Goal: Task Accomplishment & Management: Use online tool/utility

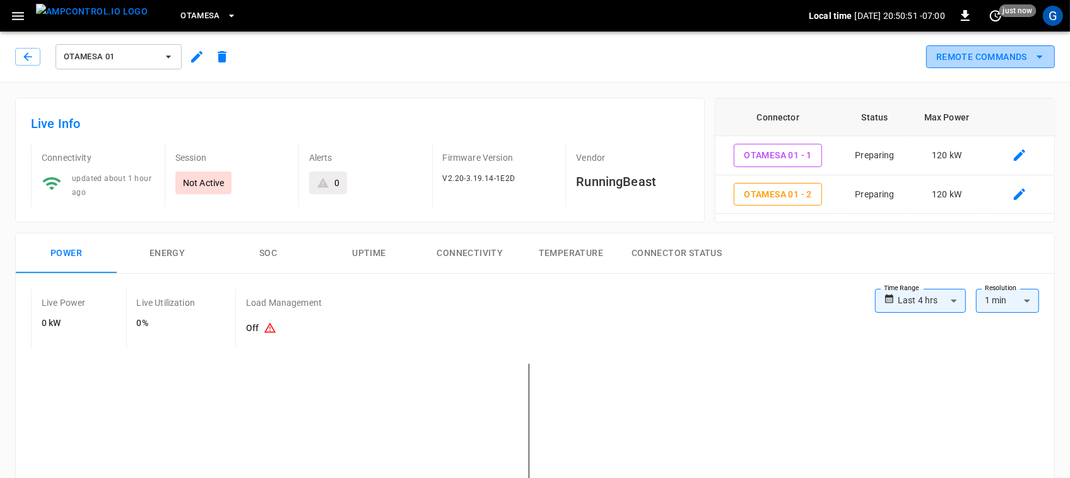
click at [1004, 63] on button "Remote Commands" at bounding box center [990, 56] width 129 height 23
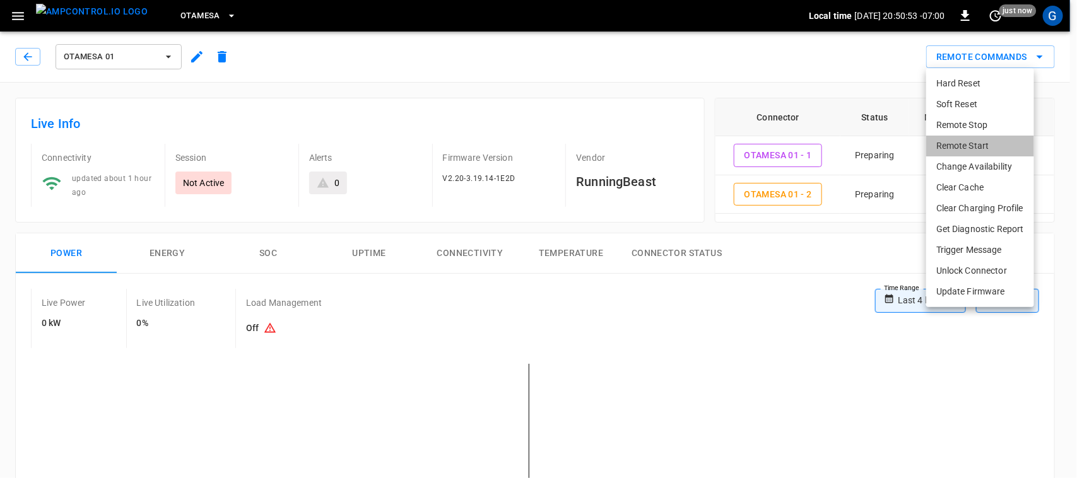
click at [946, 140] on li "Remote Start" at bounding box center [980, 146] width 108 height 21
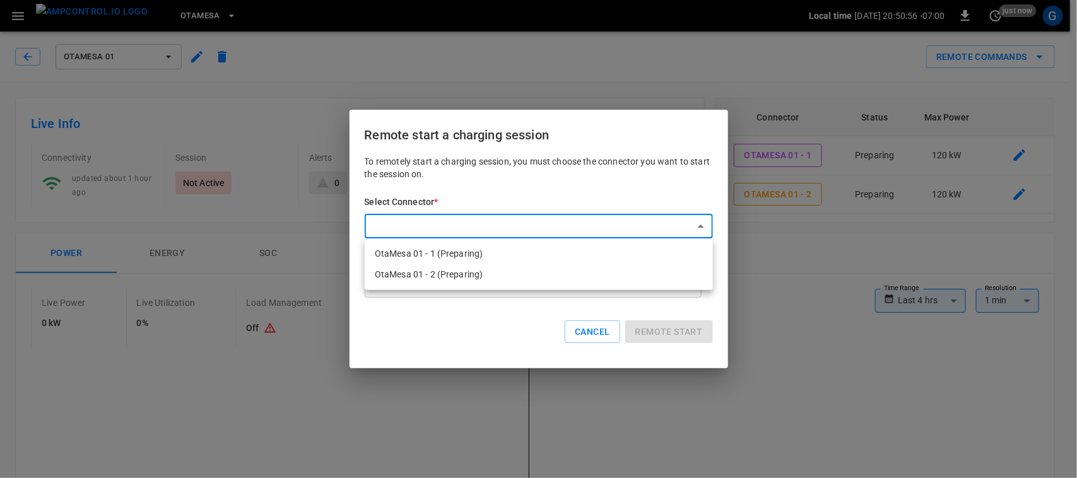
click at [534, 254] on li "OtaMesa 01 - 1 (Preparing)" at bounding box center [539, 253] width 348 height 21
type input "**********"
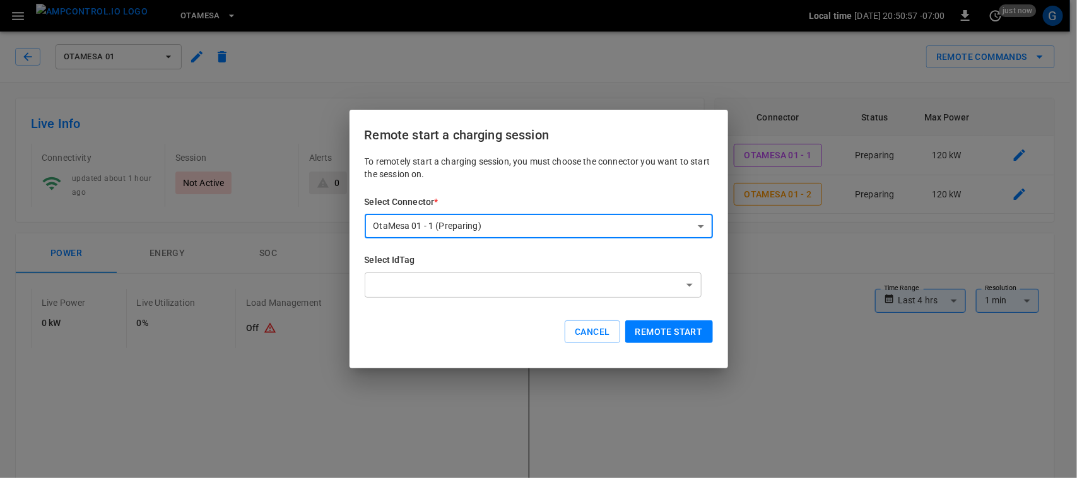
click at [654, 330] on button "Remote start" at bounding box center [669, 331] width 88 height 23
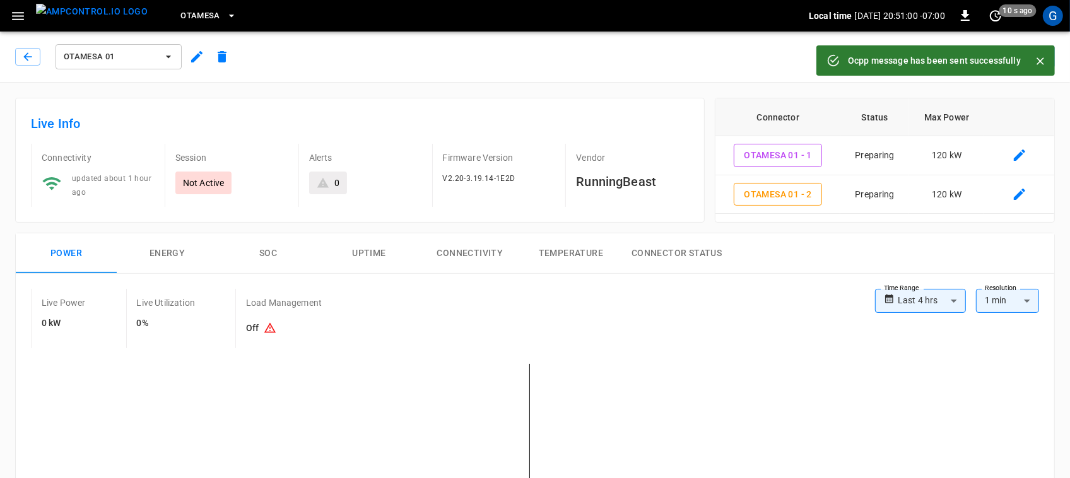
click at [1038, 64] on icon "Close" at bounding box center [1040, 61] width 13 height 13
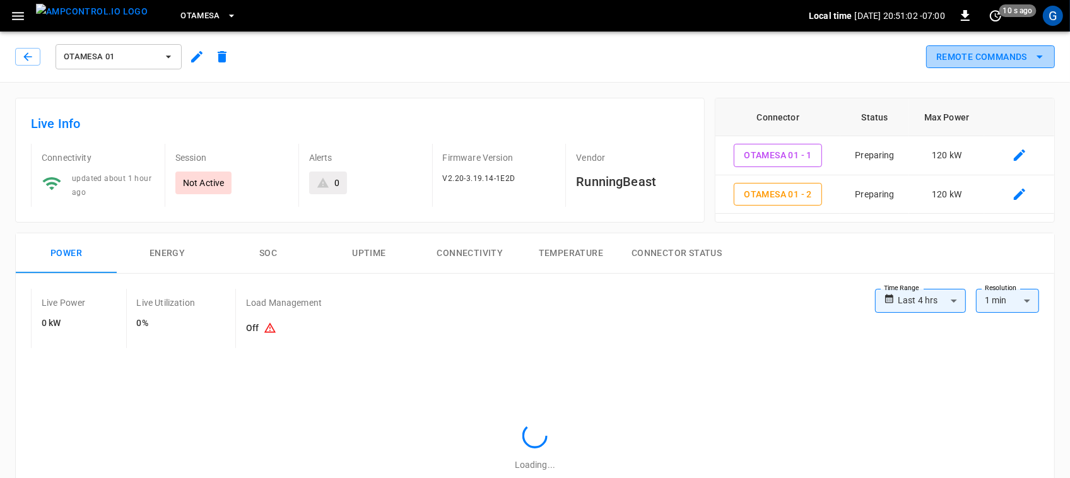
click at [985, 57] on button "Remote Commands" at bounding box center [990, 56] width 129 height 23
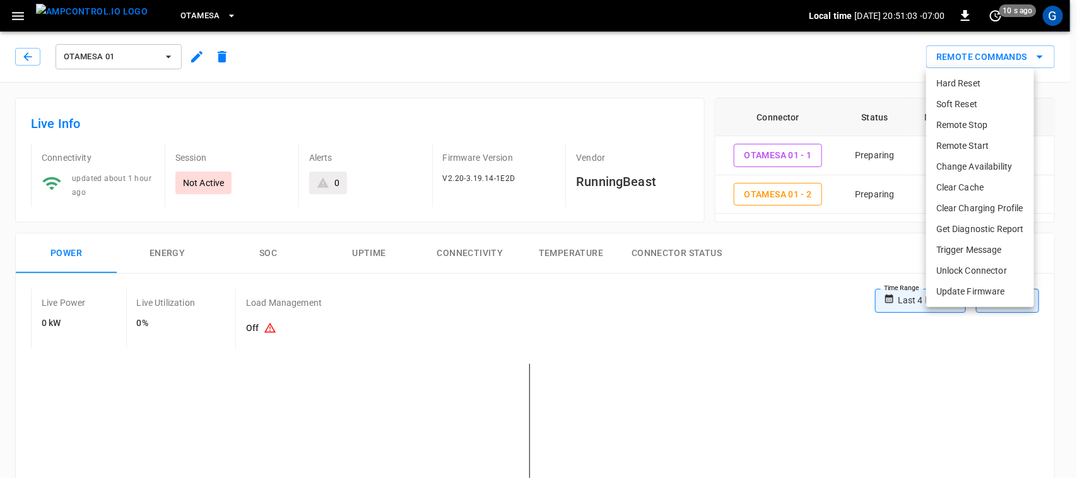
click at [946, 142] on li "Remote Start" at bounding box center [980, 146] width 108 height 21
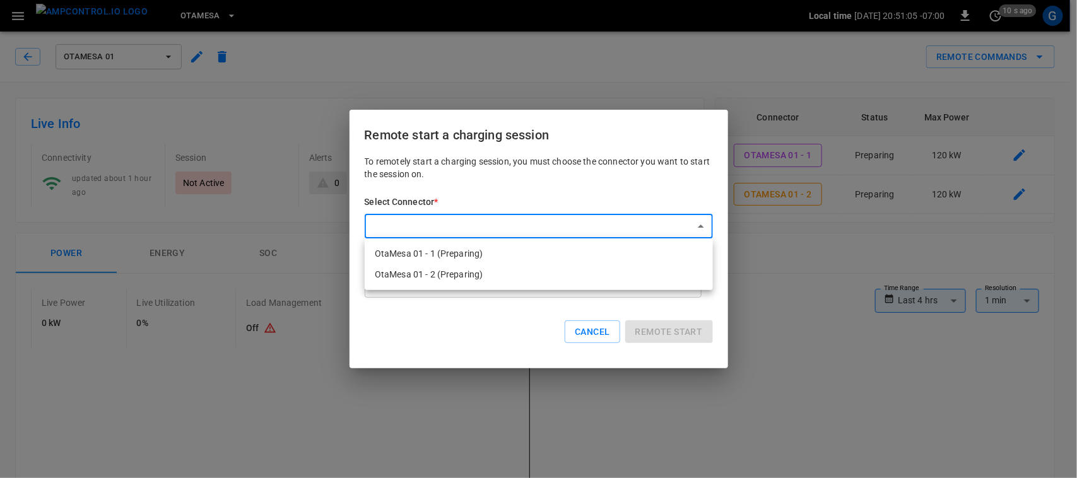
click at [507, 273] on li "OtaMesa 01 - 2 (Preparing)" at bounding box center [539, 274] width 348 height 21
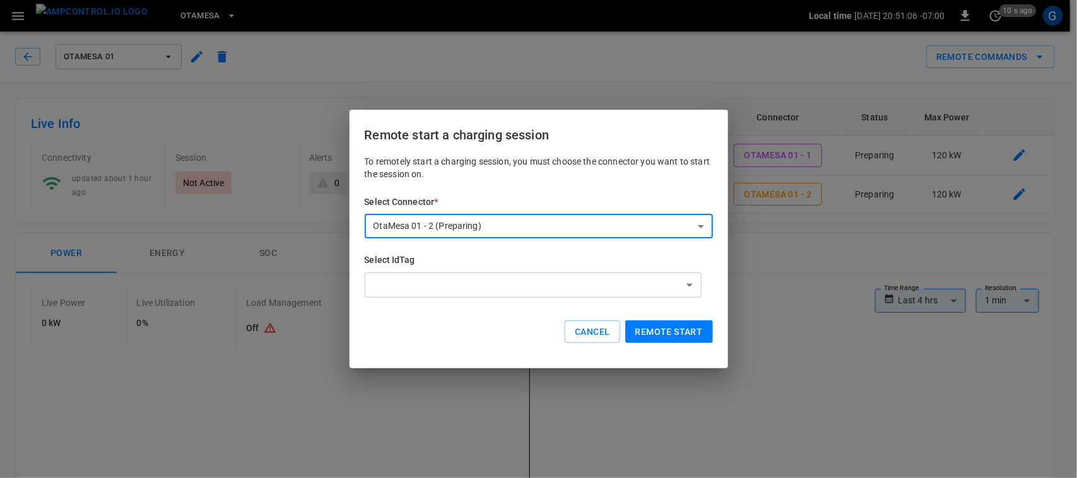
type input "**********"
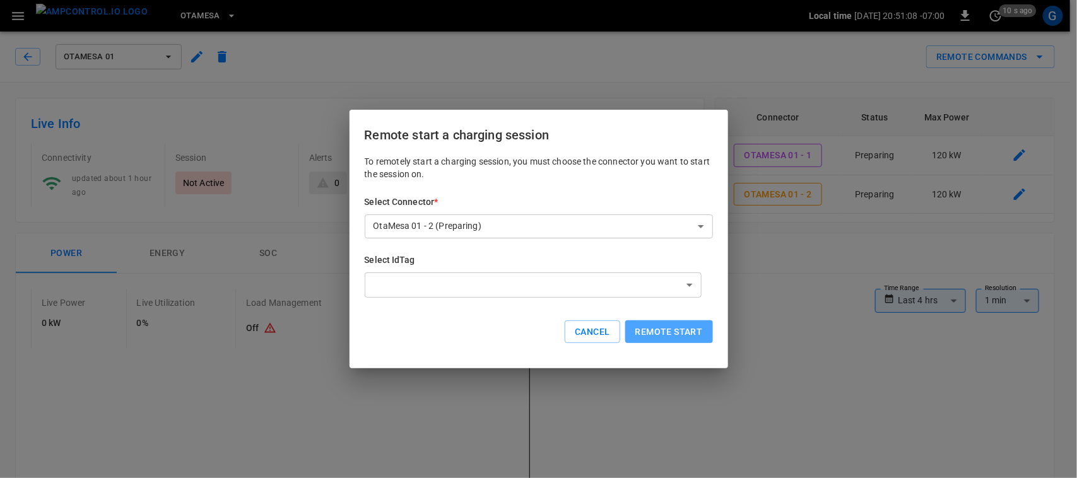
click at [667, 329] on button "Remote start" at bounding box center [669, 331] width 88 height 23
